Goal: Navigation & Orientation: Go to known website

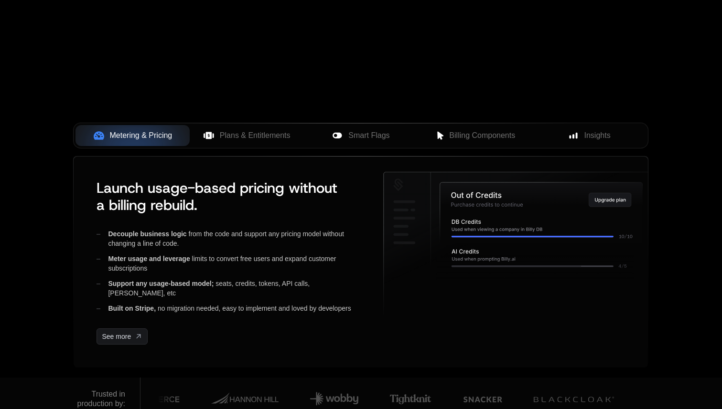
scroll to position [314, 0]
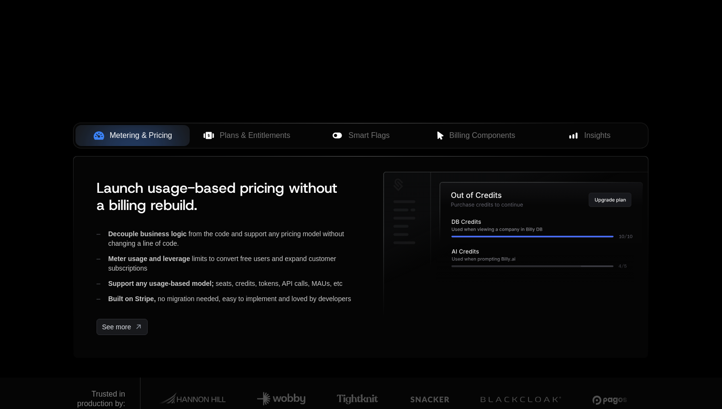
scroll to position [314, 0]
